Goal: Navigation & Orientation: Find specific page/section

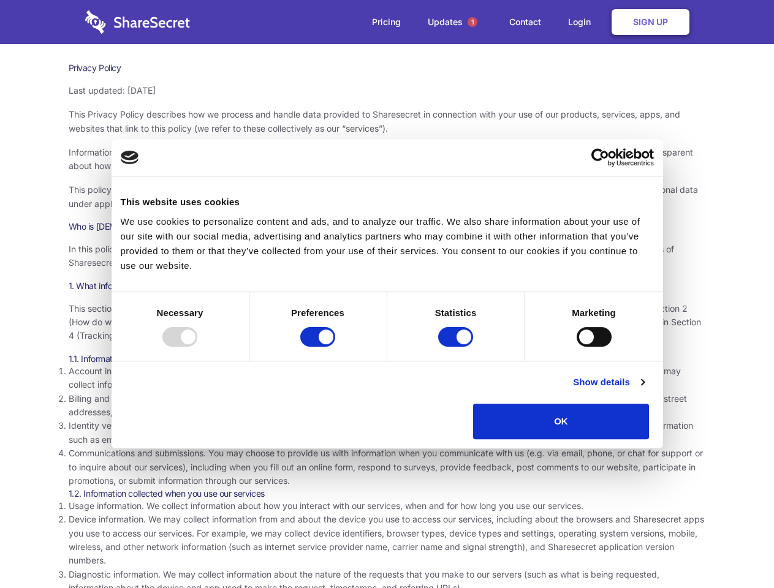
click at [197, 347] on div at bounding box center [179, 337] width 35 height 20
click at [335, 347] on input "Preferences" at bounding box center [317, 337] width 35 height 20
checkbox input "false"
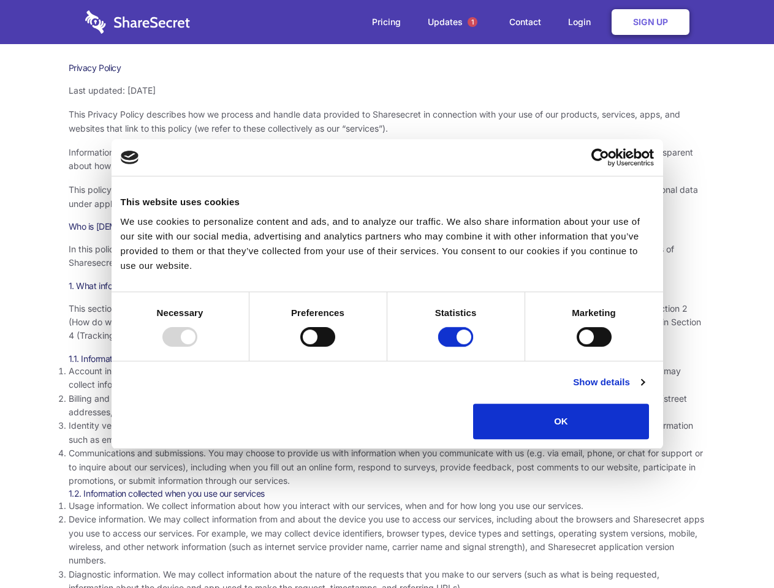
click at [457, 347] on input "Statistics" at bounding box center [455, 337] width 35 height 20
checkbox input "false"
click at [577, 347] on input "Marketing" at bounding box center [594, 337] width 35 height 20
checkbox input "true"
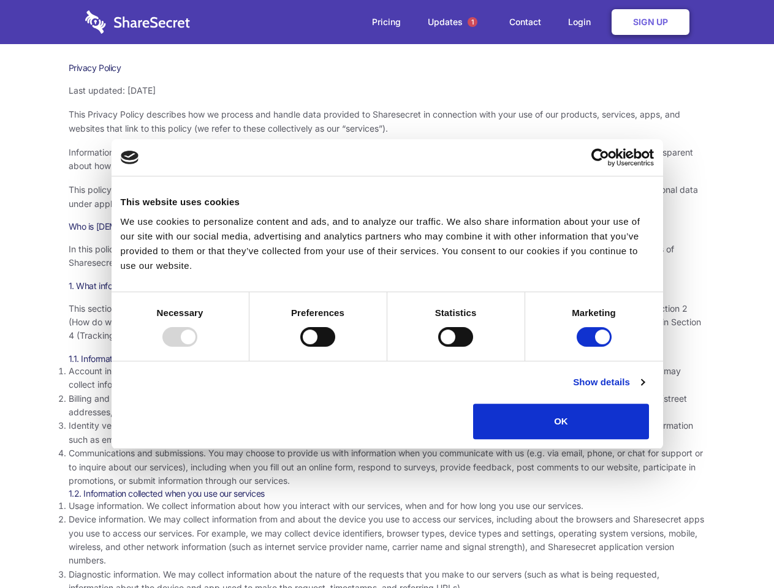
click at [644, 390] on link "Show details" at bounding box center [608, 382] width 71 height 15
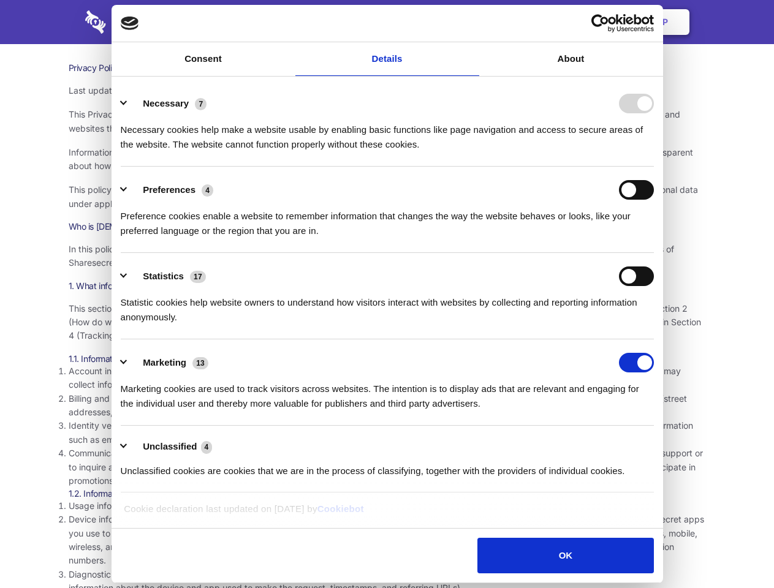
click at [654, 238] on div "Preferences 4 Preference cookies enable a website to remember information that …" at bounding box center [387, 209] width 533 height 58
